Goal: Find specific page/section: Find specific page/section

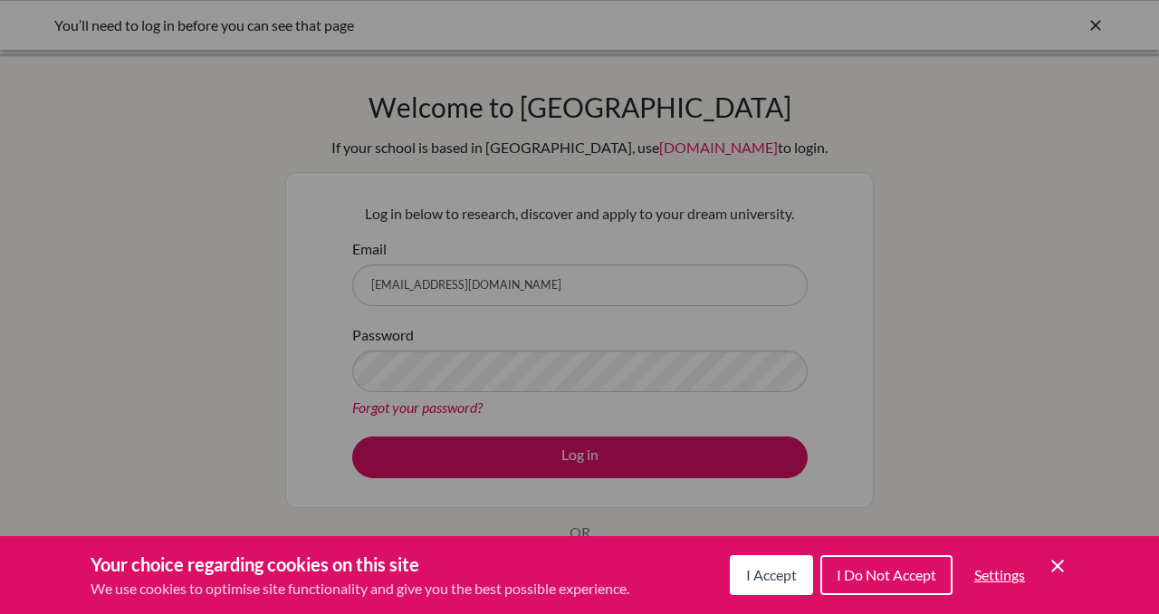
click at [774, 575] on span "I Accept" at bounding box center [771, 574] width 51 height 17
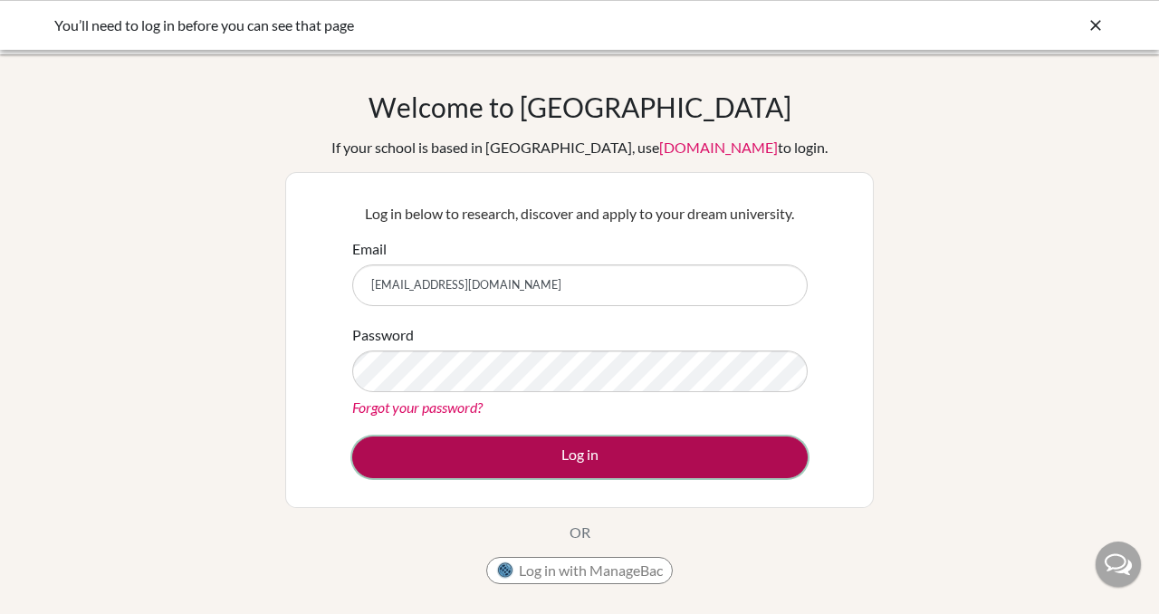
click at [513, 475] on button "Log in" at bounding box center [580, 457] width 456 height 42
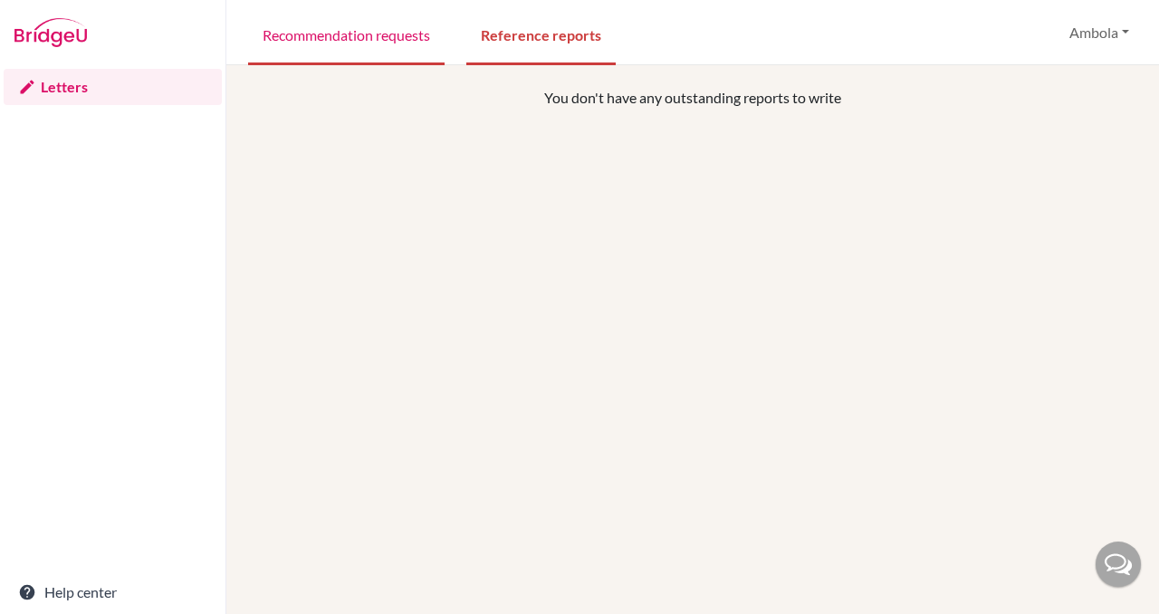
click at [414, 24] on link "Recommendation requests" at bounding box center [346, 34] width 197 height 62
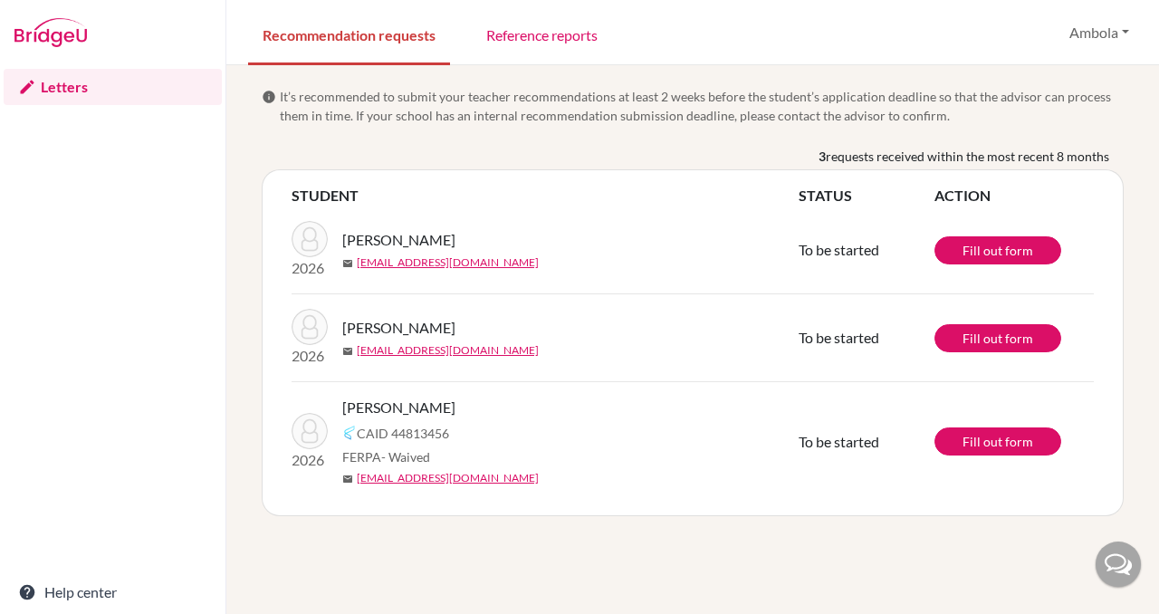
click at [855, 28] on div "Recommendation requests Reference reports [GEOGRAPHIC_DATA] Profile Log out You…" at bounding box center [692, 32] width 933 height 65
